Goal: Find contact information: Find contact information

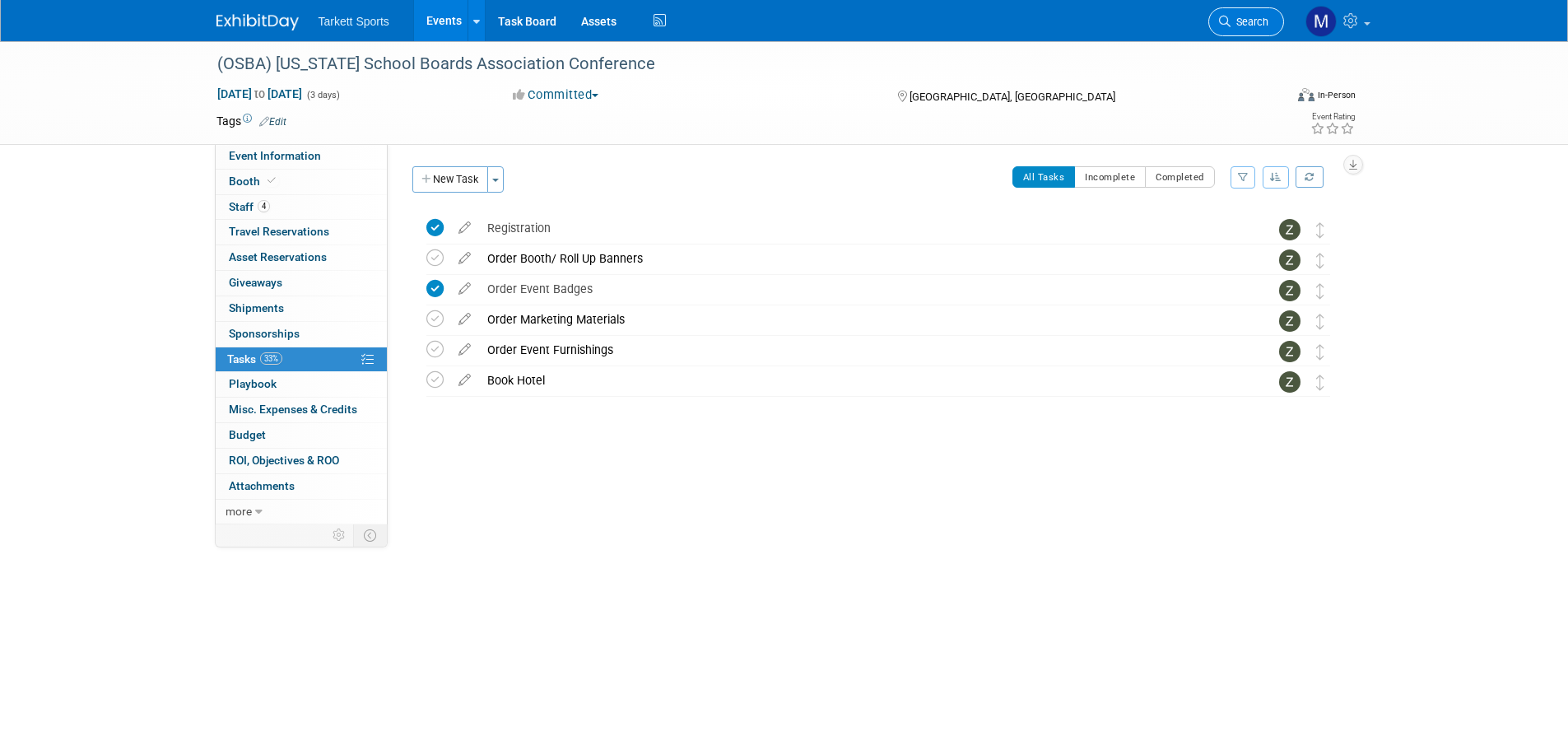
click at [1245, 12] on link "Search" at bounding box center [1246, 21] width 76 height 29
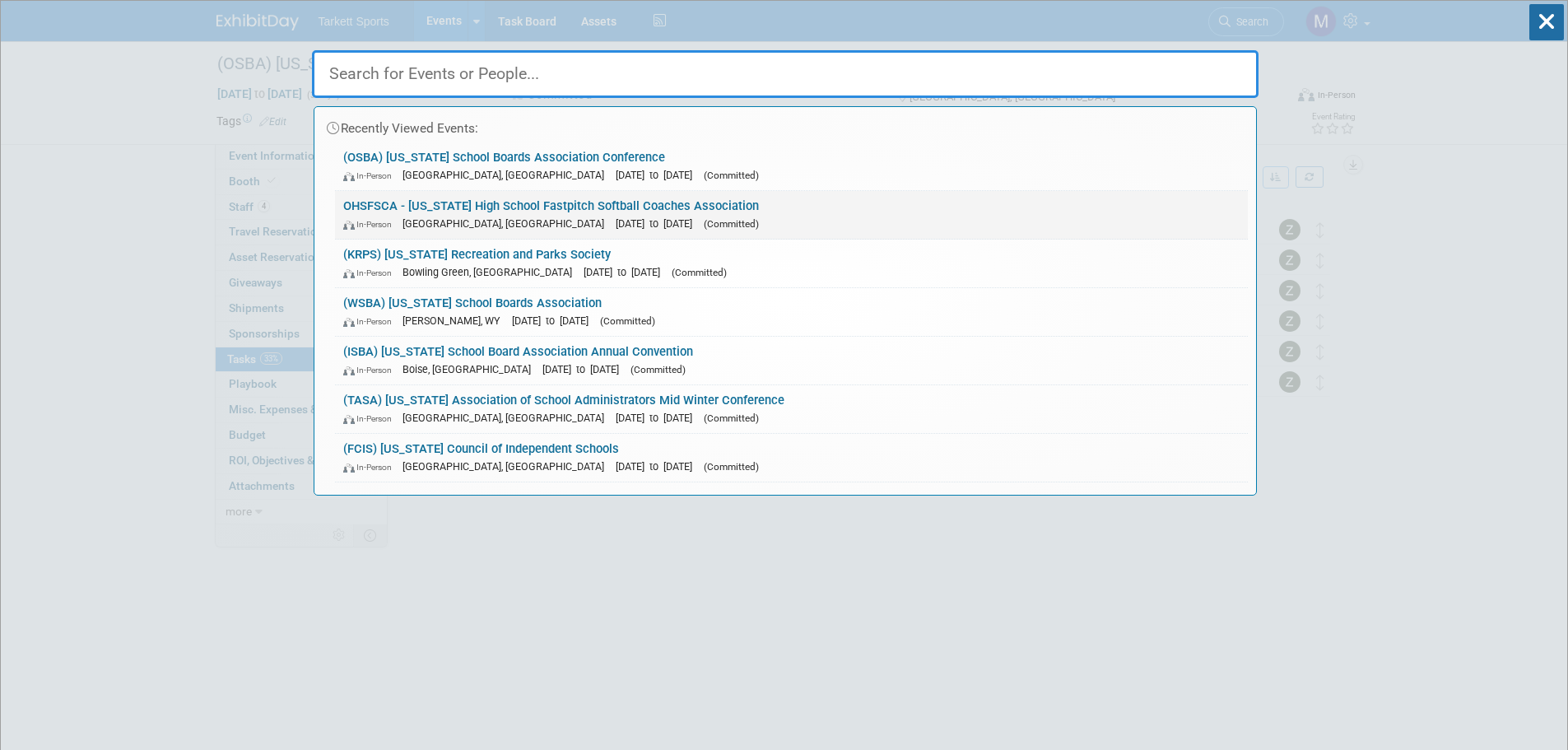
click at [543, 199] on link "OHSFSCA - Ohio High School Fastpitch Softball Coaches Association In-Person Col…" at bounding box center [791, 215] width 913 height 48
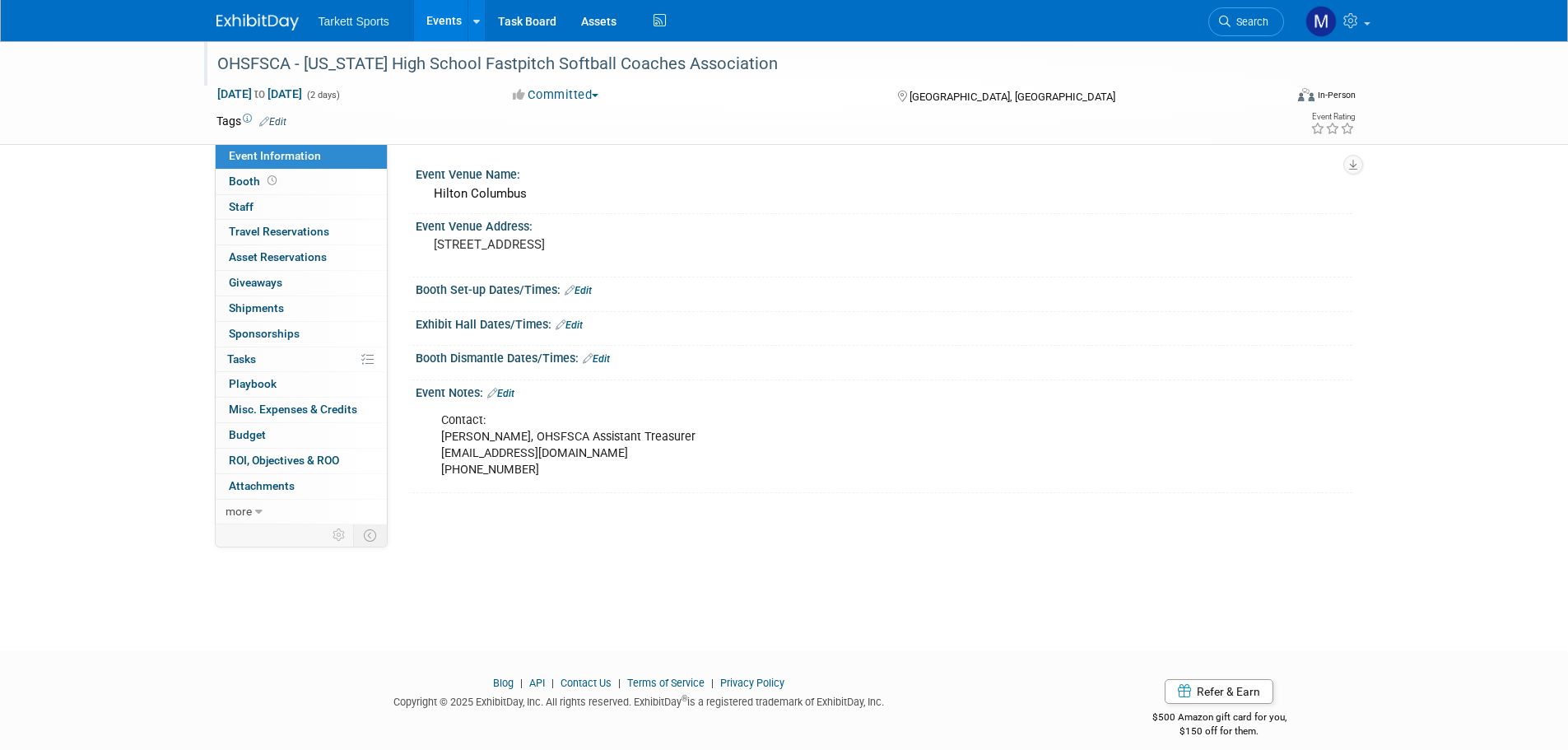
drag, startPoint x: 701, startPoint y: 47, endPoint x: 738, endPoint y: 49, distance: 37.1
click at [701, 47] on div at bounding box center [742, 49] width 1061 height 14
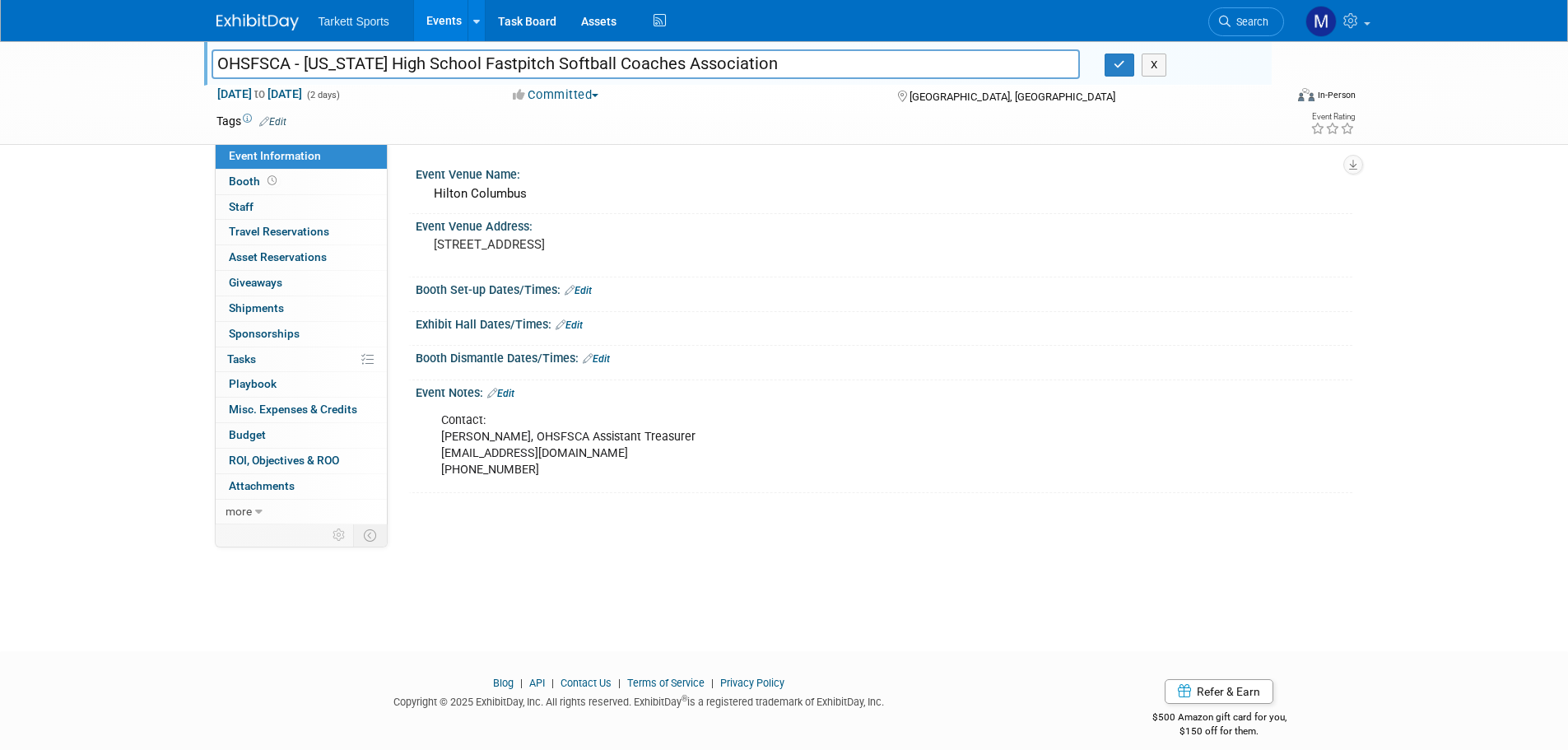
drag, startPoint x: 738, startPoint y: 50, endPoint x: 86, endPoint y: 0, distance: 653.9
click at [86, 0] on body "Tarkett Sports Events Add Event Bulk Upload Events Shareable Event Boards Recen…" at bounding box center [784, 375] width 1568 height 750
drag, startPoint x: 573, startPoint y: 444, endPoint x: 522, endPoint y: 455, distance: 52.2
click at [512, 454] on div "Contact: Patrick Finn, OHSFSCA Assistant Treasurer Pfinn56@gmail.com 614-296-41…" at bounding box center [800, 444] width 742 height 82
drag, startPoint x: 539, startPoint y: 458, endPoint x: 558, endPoint y: 458, distance: 19.0
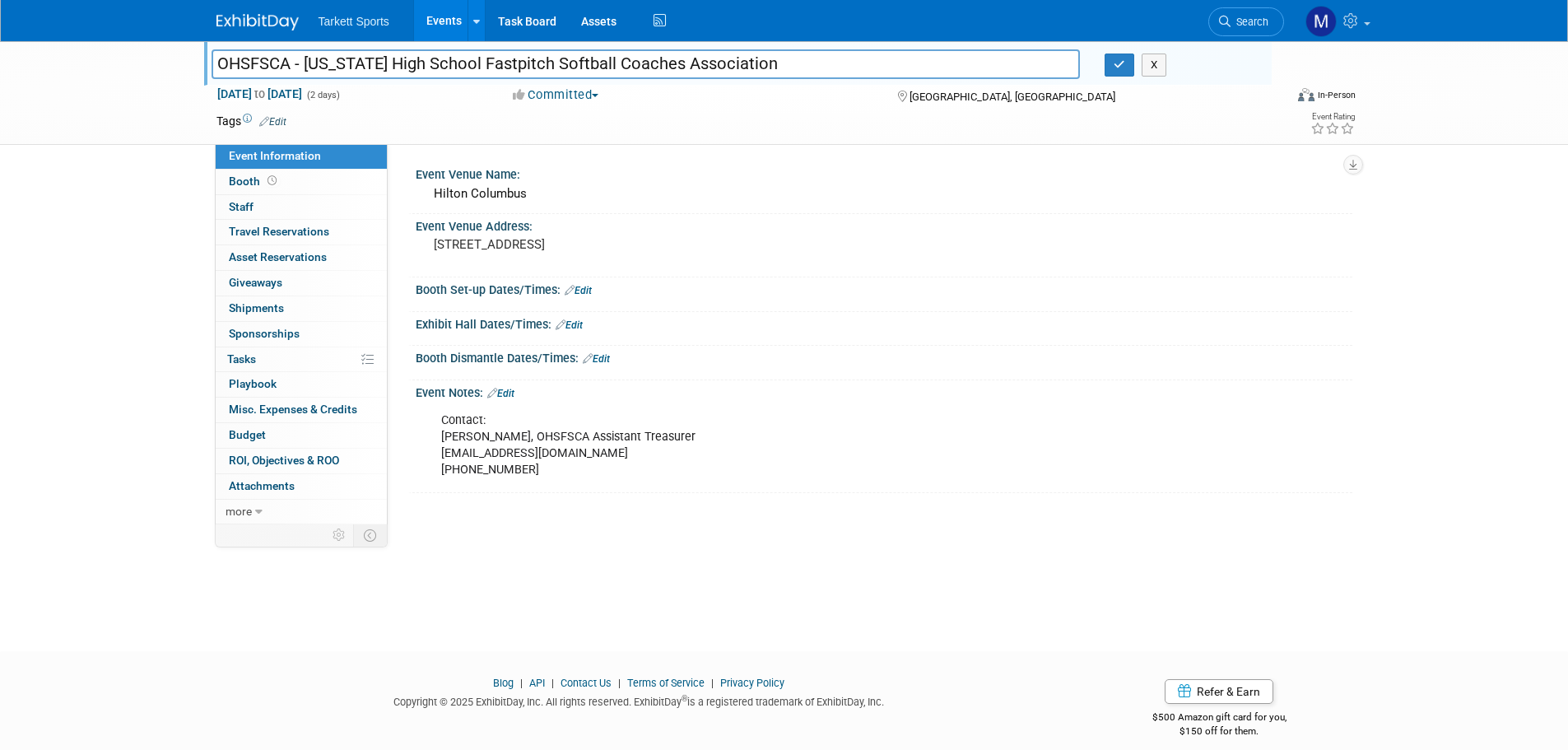
click at [542, 458] on div "Contact: Patrick Finn, OHSFSCA Assistant Treasurer Pfinn56@gmail.com 614-296-41…" at bounding box center [800, 444] width 742 height 82
drag, startPoint x: 559, startPoint y: 460, endPoint x: 436, endPoint y: 458, distance: 123.0
click at [436, 458] on div "Contact: Patrick Finn, OHSFSCA Assistant Treasurer Pfinn56@gmail.com 614-296-41…" at bounding box center [800, 444] width 742 height 82
copy div "[EMAIL_ADDRESS][DOMAIN_NAME]"
